Goal: Task Accomplishment & Management: Use online tool/utility

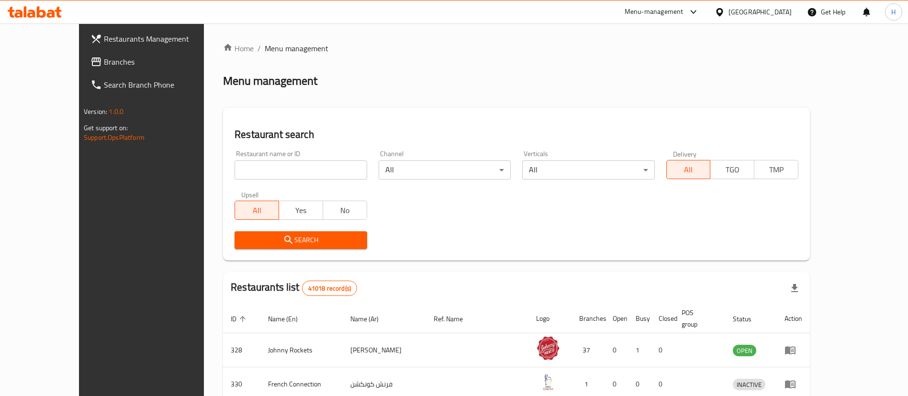
click at [104, 58] on span "Branches" at bounding box center [163, 61] width 119 height 11
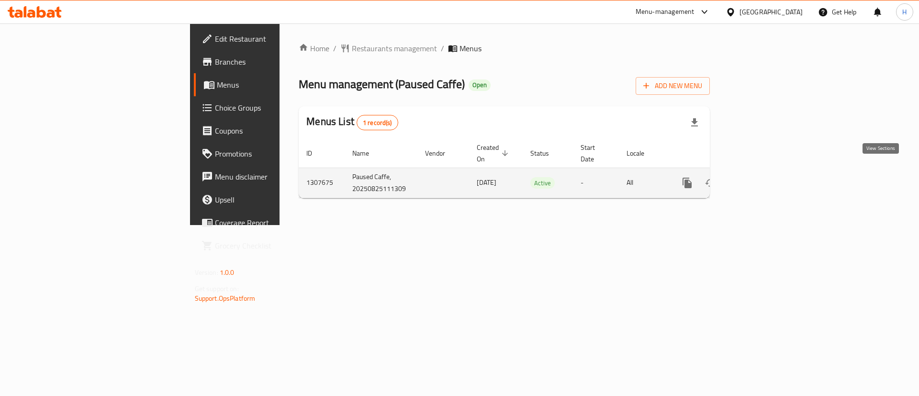
click at [768, 171] on link "enhanced table" at bounding box center [756, 182] width 23 height 23
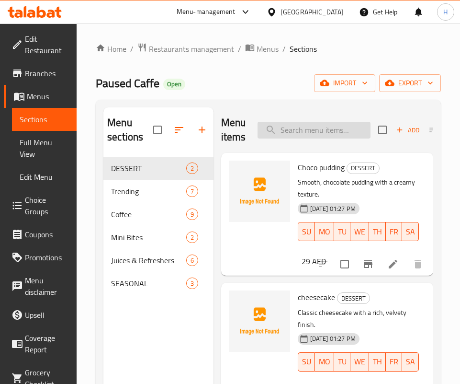
click at [290, 138] on input "search" at bounding box center [314, 130] width 113 height 17
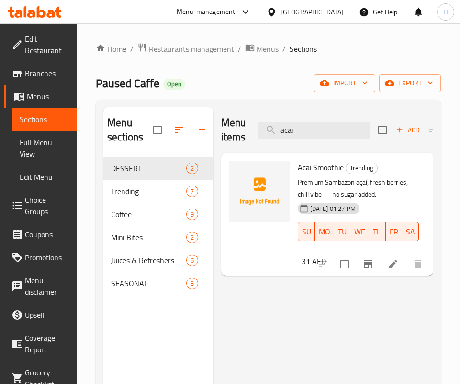
click at [278, 255] on div at bounding box center [259, 214] width 69 height 115
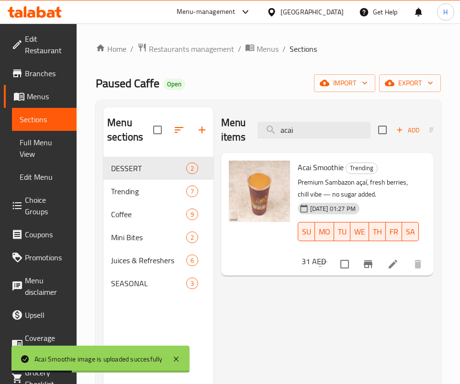
click at [356, 301] on div "Menu items acai Add Sort Manage items Acai Smoothie Trending Premium Sambazon a…" at bounding box center [324, 299] width 220 height 384
click at [296, 121] on div "Menu items acai Add Sort Manage items" at bounding box center [327, 129] width 212 height 45
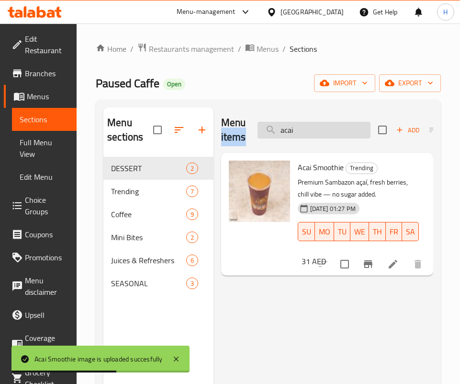
click at [298, 127] on input "acai" at bounding box center [314, 130] width 113 height 17
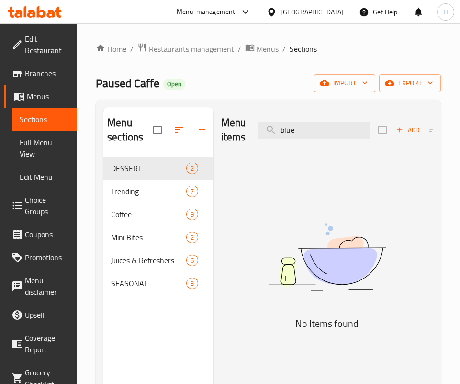
click at [281, 120] on div "Menu items blue Add Sort Manage items" at bounding box center [327, 129] width 212 height 45
click at [286, 125] on input "blue" at bounding box center [314, 130] width 113 height 17
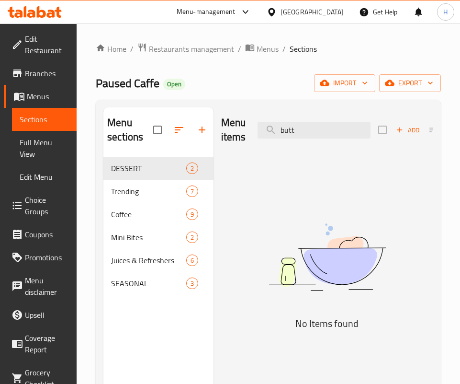
click at [315, 274] on img at bounding box center [327, 257] width 212 height 113
click at [291, 113] on div "Menu items butt Add Sort Manage items" at bounding box center [327, 129] width 212 height 45
click at [293, 124] on input "butt" at bounding box center [314, 130] width 113 height 17
type input "d"
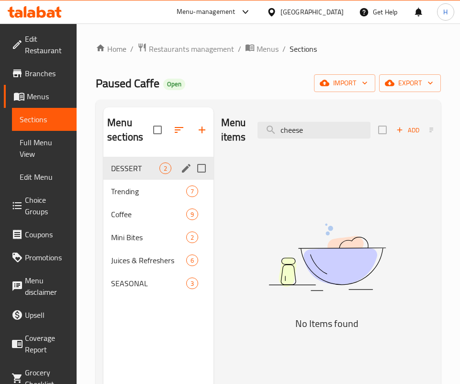
type input "cheese"
click at [147, 176] on div "DESSERT 2" at bounding box center [158, 168] width 110 height 23
click at [144, 170] on span "DESSERT" at bounding box center [135, 167] width 48 height 11
click at [328, 144] on div "Menu items cheese Add Sort Manage items" at bounding box center [327, 129] width 212 height 45
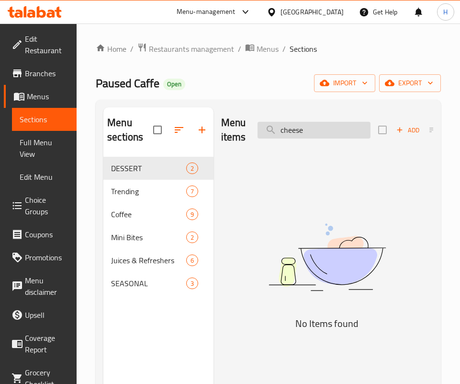
click at [324, 126] on input "cheese" at bounding box center [314, 130] width 113 height 17
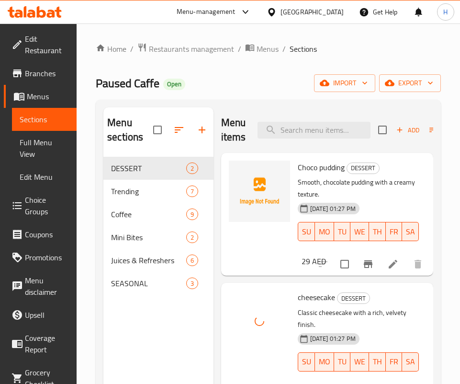
click at [294, 119] on div "Menu items Add Sort Manage items" at bounding box center [327, 129] width 212 height 45
click at [319, 132] on input "search" at bounding box center [314, 130] width 113 height 17
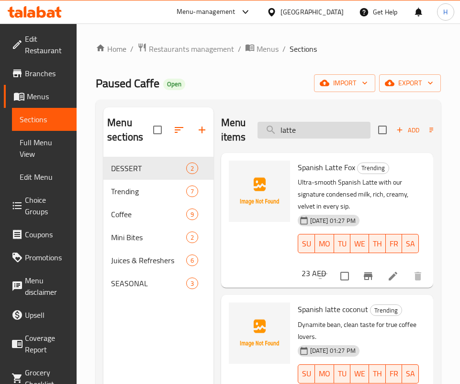
click at [326, 124] on input "latte" at bounding box center [314, 130] width 113 height 17
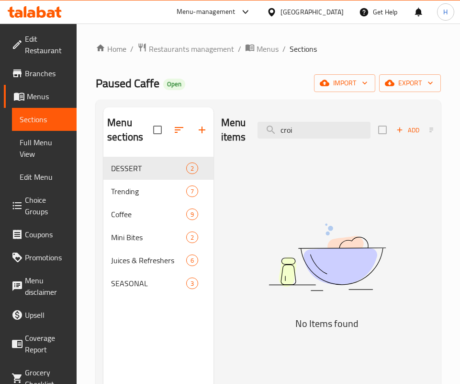
click at [377, 279] on img at bounding box center [327, 257] width 212 height 113
click at [307, 139] on div "Menu items croi Add Sort Manage items" at bounding box center [327, 129] width 212 height 45
click at [309, 130] on input "croi" at bounding box center [314, 130] width 113 height 17
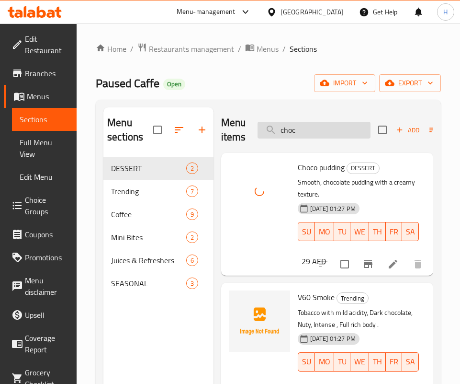
click at [311, 132] on input "choc" at bounding box center [314, 130] width 113 height 17
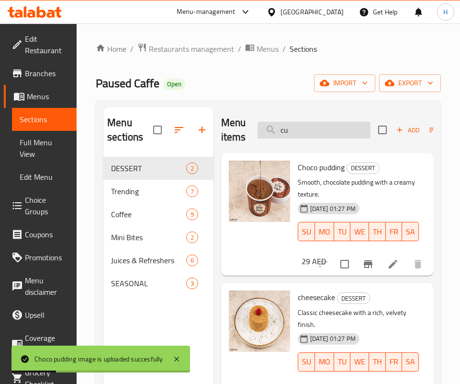
type input "c"
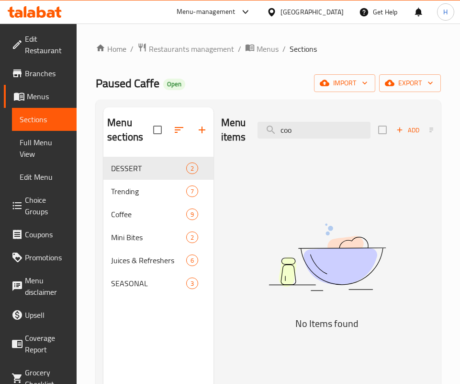
click at [293, 298] on img at bounding box center [327, 257] width 212 height 113
click at [307, 124] on input "coo" at bounding box center [314, 130] width 113 height 17
click at [276, 314] on div "No Items found" at bounding box center [327, 266] width 212 height 130
click at [319, 133] on input "kinder c" at bounding box center [314, 130] width 113 height 17
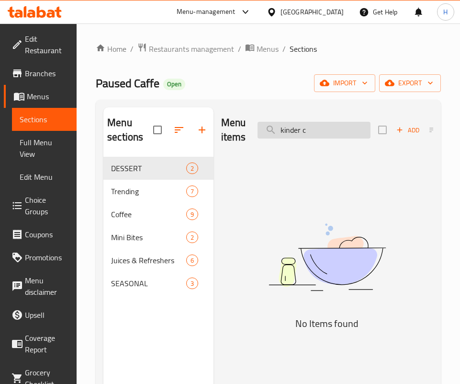
click at [319, 133] on input "kinder c" at bounding box center [314, 130] width 113 height 17
click at [352, 312] on img at bounding box center [327, 257] width 212 height 113
click at [328, 130] on input "lava c" at bounding box center [314, 130] width 113 height 17
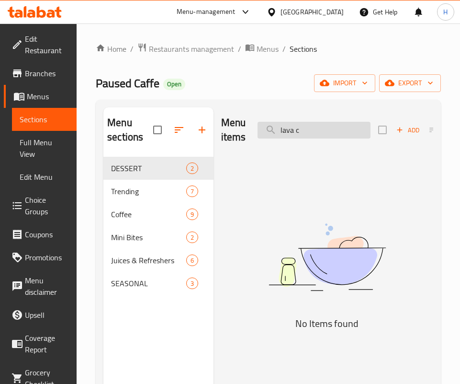
click at [328, 130] on input "lava c" at bounding box center [314, 130] width 113 height 17
click at [237, 144] on h2 "Menu items" at bounding box center [233, 129] width 25 height 29
click at [295, 106] on div "Menu sections DESSERT 2 Trending 7 Coffee 9 Mini Bites 2 Juices & Refreshers 6 …" at bounding box center [268, 299] width 345 height 399
click at [299, 133] on input "lavand" at bounding box center [314, 130] width 113 height 17
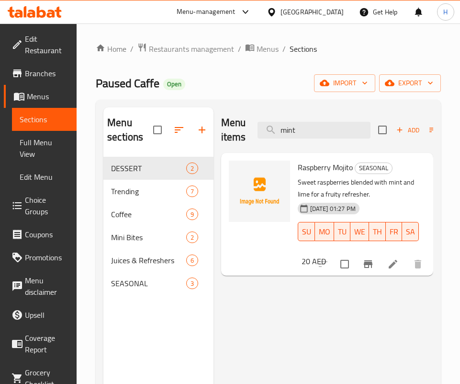
click at [340, 317] on div "Menu items mint Add Sort Manage items Raspberry Mojito SEASONAL Sweet raspberri…" at bounding box center [324, 299] width 220 height 384
click at [316, 125] on input "mint" at bounding box center [314, 130] width 113 height 17
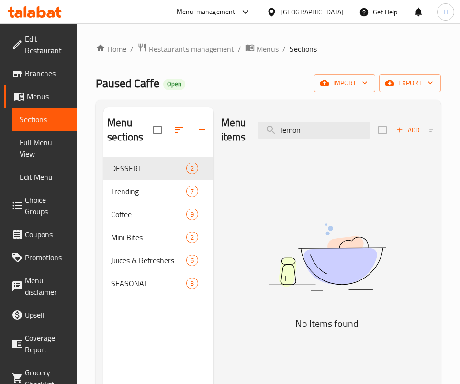
click at [369, 281] on img at bounding box center [327, 257] width 212 height 113
click at [307, 122] on input "lemon" at bounding box center [314, 130] width 113 height 17
drag, startPoint x: 361, startPoint y: 290, endPoint x: 359, endPoint y: 246, distance: 44.1
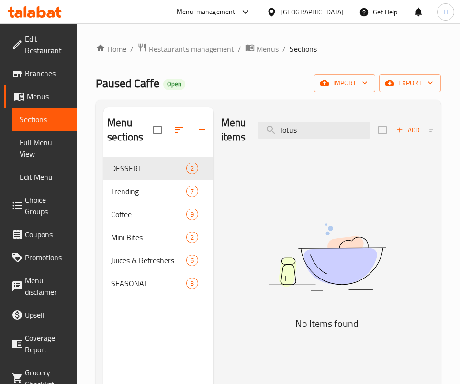
click at [362, 290] on img at bounding box center [327, 257] width 212 height 113
click at [348, 133] on input "lotus" at bounding box center [314, 130] width 113 height 17
click at [424, 254] on img at bounding box center [327, 257] width 212 height 113
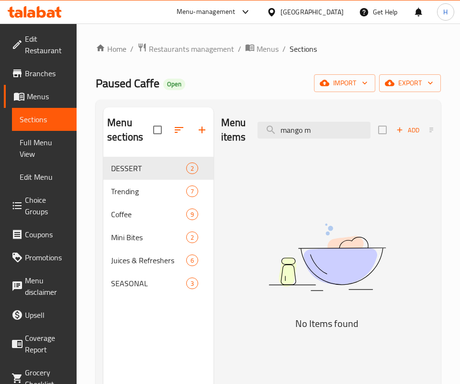
click at [329, 119] on div "Menu items mango m Add Sort Manage items" at bounding box center [327, 129] width 212 height 45
click at [332, 295] on img at bounding box center [327, 257] width 212 height 113
click at [320, 110] on div "Menu items mango m Add Sort Manage items" at bounding box center [327, 129] width 212 height 45
click at [319, 124] on input "mango m" at bounding box center [314, 130] width 113 height 17
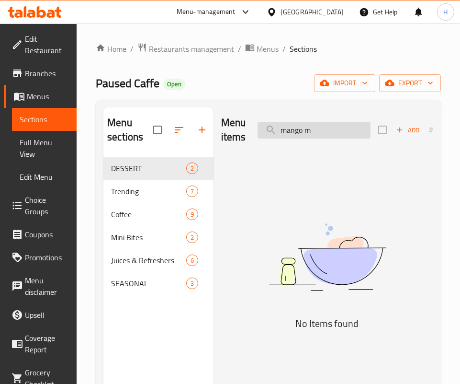
click at [319, 124] on input "mango m" at bounding box center [314, 130] width 113 height 17
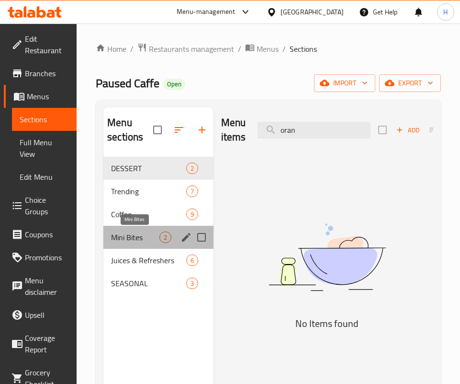
click at [150, 231] on span "Mini Bites" at bounding box center [135, 236] width 48 height 11
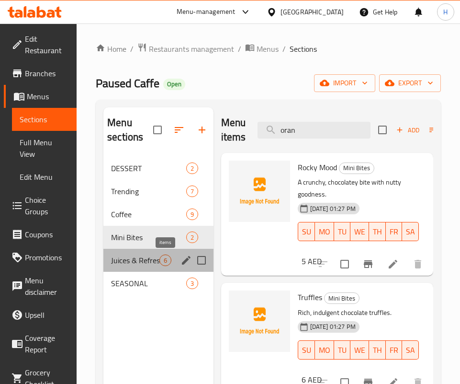
click at [166, 262] on span "6" at bounding box center [165, 260] width 11 height 9
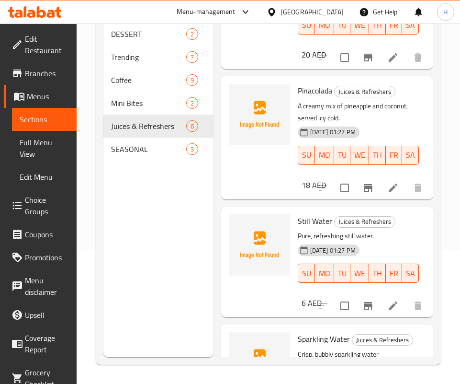
scroll to position [276, 0]
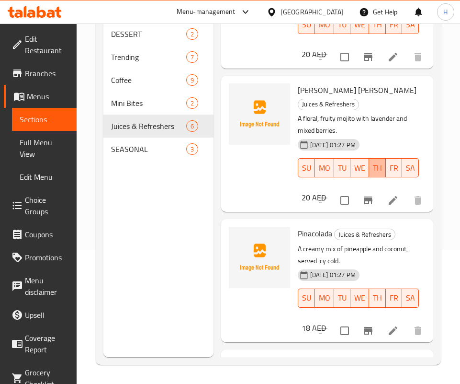
click at [339, 187] on div "25-08-2025 01:27 PM SU MO TU WE TH FR SA" at bounding box center [358, 161] width 128 height 52
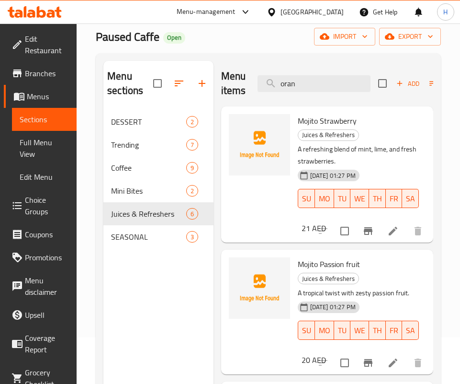
scroll to position [0, 0]
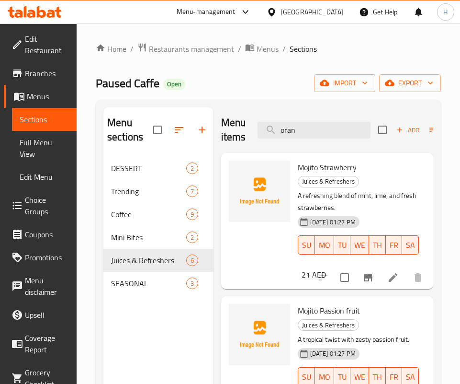
click at [307, 141] on div "Menu items oran Add Sort Manage items" at bounding box center [327, 129] width 212 height 45
click at [303, 116] on div "Menu items oran Add Sort Manage items" at bounding box center [327, 129] width 212 height 45
click at [297, 141] on div "Menu items oran Add Sort Manage items" at bounding box center [327, 129] width 212 height 45
click at [293, 129] on input "oran" at bounding box center [314, 130] width 113 height 17
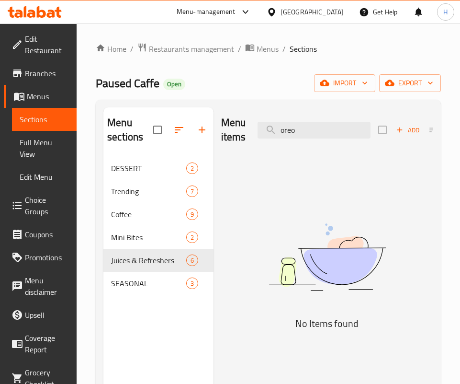
click at [363, 284] on img at bounding box center [327, 257] width 212 height 113
click at [307, 134] on input "oreo" at bounding box center [314, 130] width 113 height 17
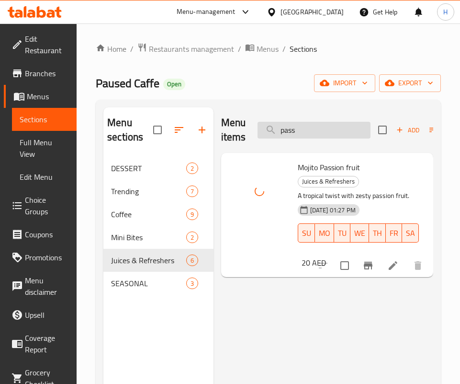
click at [289, 124] on input "pass" at bounding box center [314, 130] width 113 height 17
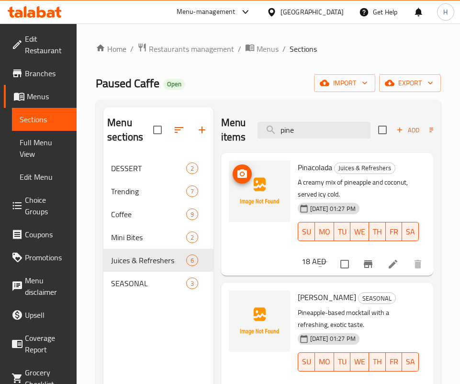
click at [237, 160] on img at bounding box center [259, 190] width 61 height 61
click at [320, 105] on div "Menu sections DESSERT 2 Trending 7 Coffee 9 Mini Bites 2 Juices & Refreshers 6 …" at bounding box center [268, 299] width 345 height 399
click at [313, 131] on input "pine" at bounding box center [314, 130] width 113 height 17
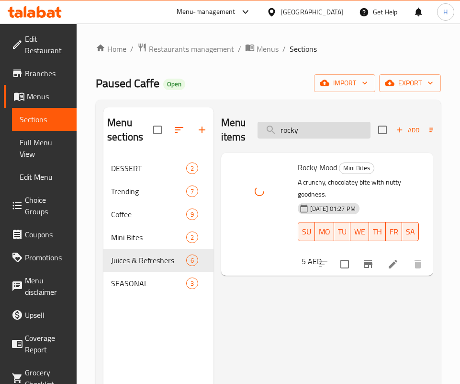
click at [294, 131] on input "rocky" at bounding box center [314, 130] width 113 height 17
click at [301, 131] on input "saf" at bounding box center [314, 130] width 113 height 17
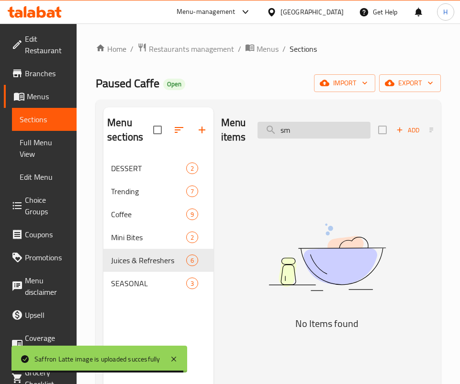
type input "s"
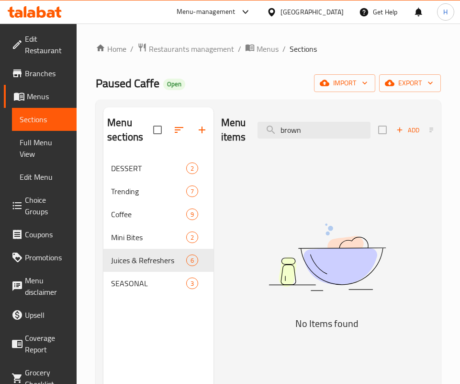
click at [309, 305] on img at bounding box center [327, 257] width 212 height 113
drag, startPoint x: 340, startPoint y: 339, endPoint x: 344, endPoint y: 330, distance: 10.1
click at [342, 339] on div "Menu items brown Add Sort Manage items No Items found" at bounding box center [324, 299] width 220 height 384
click at [299, 117] on div "Menu items brown Add Sort Manage items" at bounding box center [327, 129] width 212 height 45
click at [299, 129] on input "brown" at bounding box center [314, 130] width 113 height 17
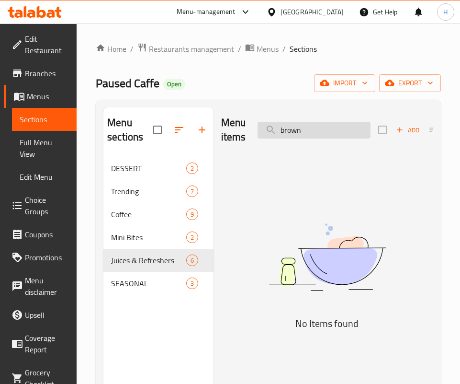
click at [299, 129] on input "brown" at bounding box center [314, 130] width 113 height 17
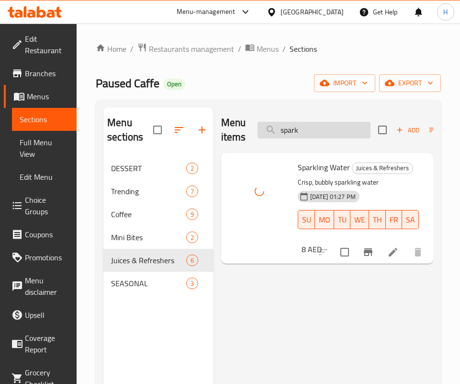
click at [306, 133] on input "spark" at bounding box center [314, 130] width 113 height 17
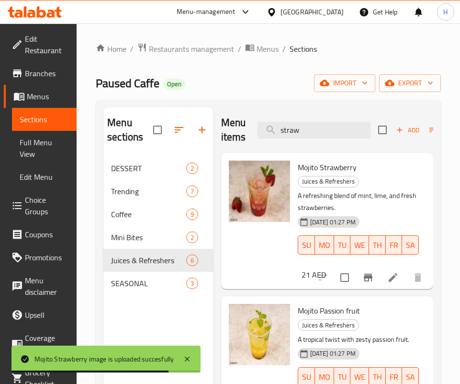
click at [354, 348] on div "Mojito Passion fruit Juices & Refreshers A tropical twist with zesty passion fr…" at bounding box center [327, 358] width 204 height 116
click at [347, 114] on div "Menu items straw Add Sort Manage items" at bounding box center [327, 129] width 212 height 45
click at [333, 135] on input "straw" at bounding box center [314, 130] width 113 height 17
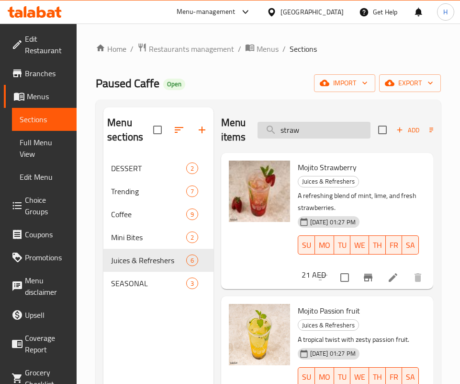
click at [333, 135] on input "straw" at bounding box center [314, 130] width 113 height 17
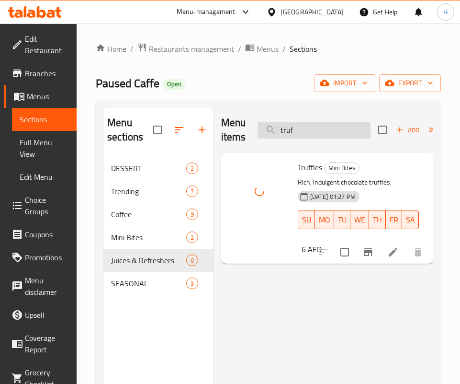
click at [310, 122] on input "truf" at bounding box center [314, 130] width 113 height 17
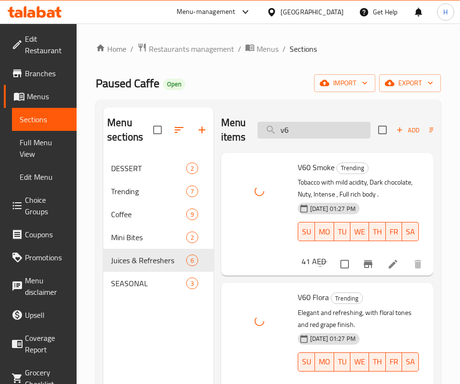
click at [335, 130] on input "v6" at bounding box center [314, 130] width 113 height 17
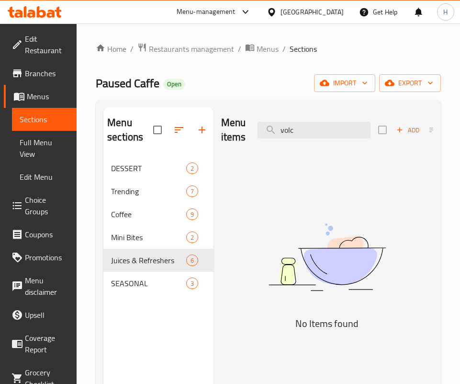
click at [326, 305] on img at bounding box center [327, 257] width 212 height 113
click at [327, 116] on div "Menu items volc Add Sort Manage items" at bounding box center [327, 129] width 212 height 45
click at [322, 133] on input "volc" at bounding box center [314, 130] width 113 height 17
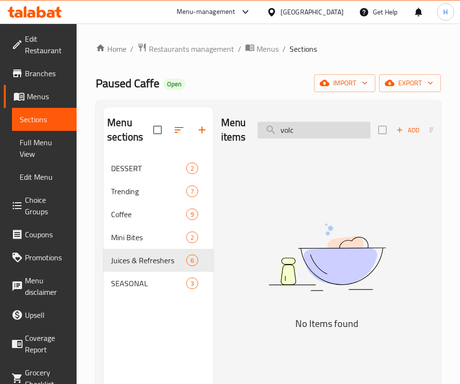
click at [322, 133] on input "volc" at bounding box center [314, 130] width 113 height 17
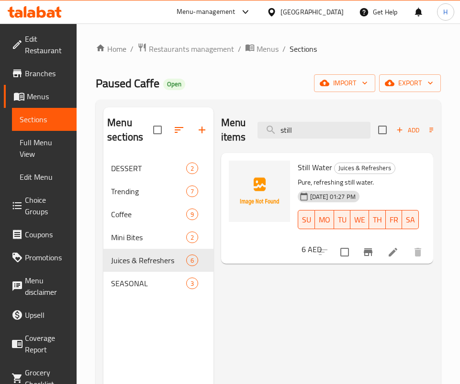
type input "still"
